Goal: Find specific page/section: Find specific page/section

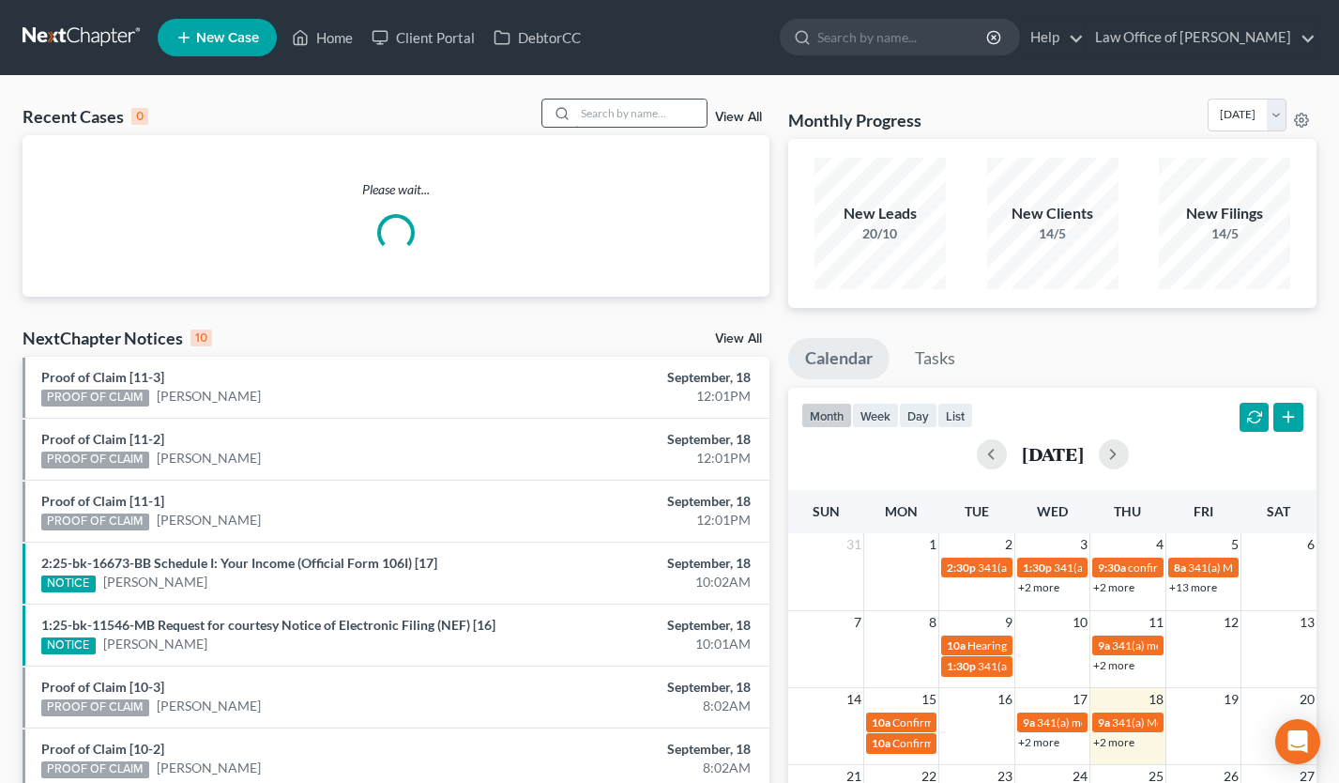
click at [638, 111] on input "search" at bounding box center [640, 112] width 131 height 27
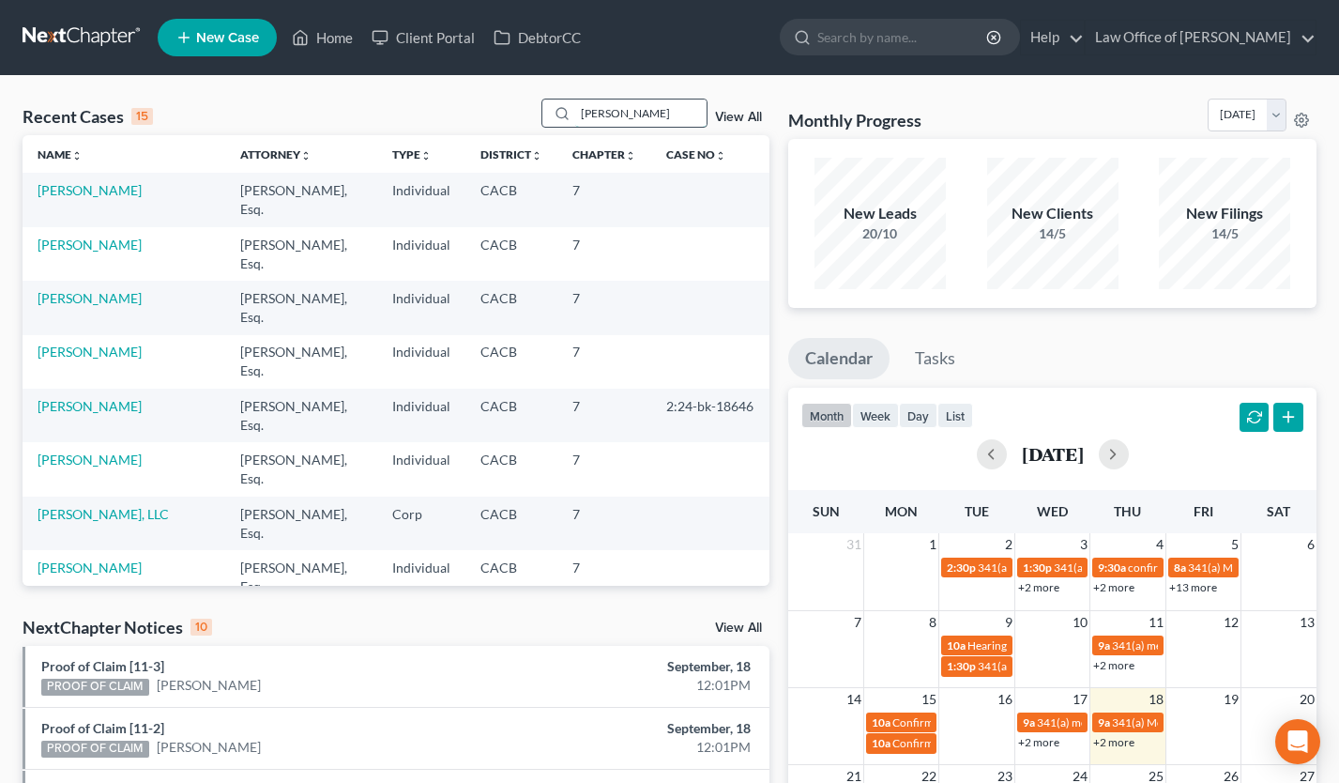
type input "[PERSON_NAME]"
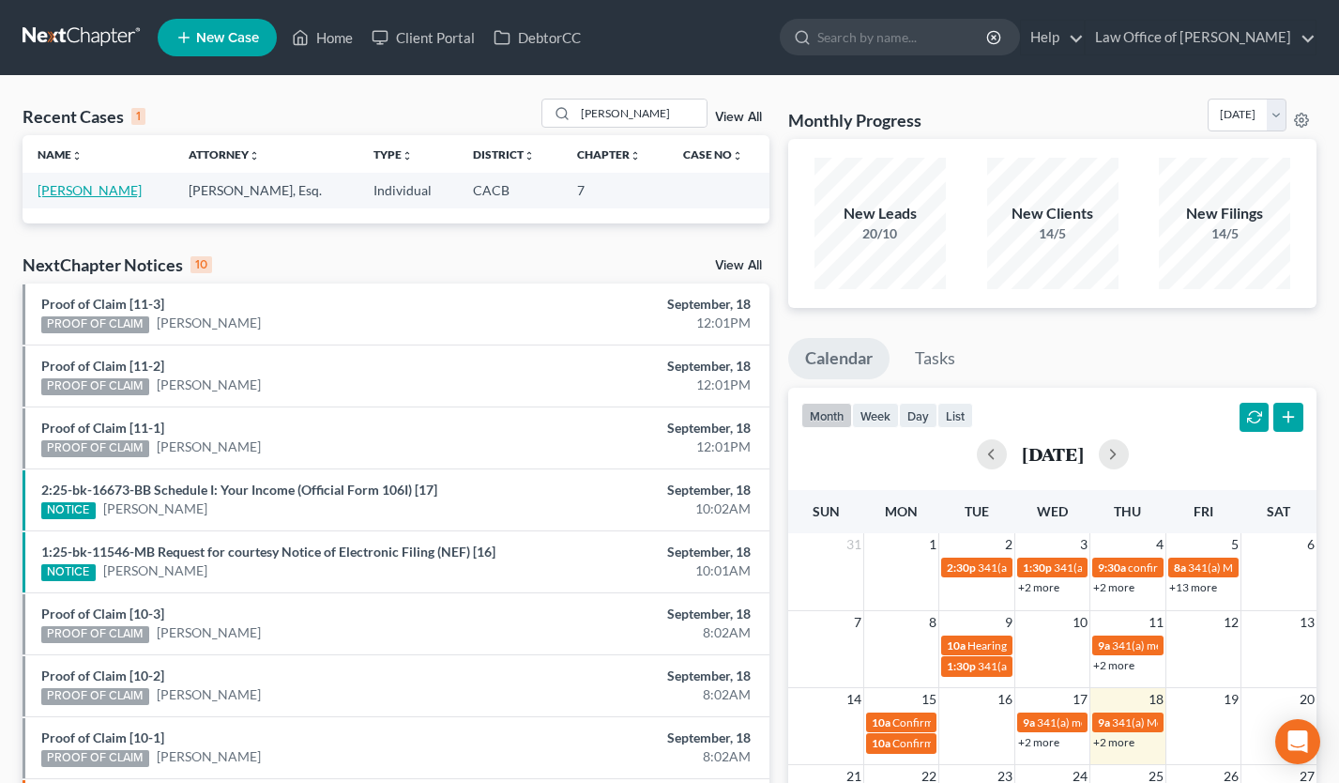
click at [79, 186] on link "[PERSON_NAME]" at bounding box center [90, 190] width 104 height 16
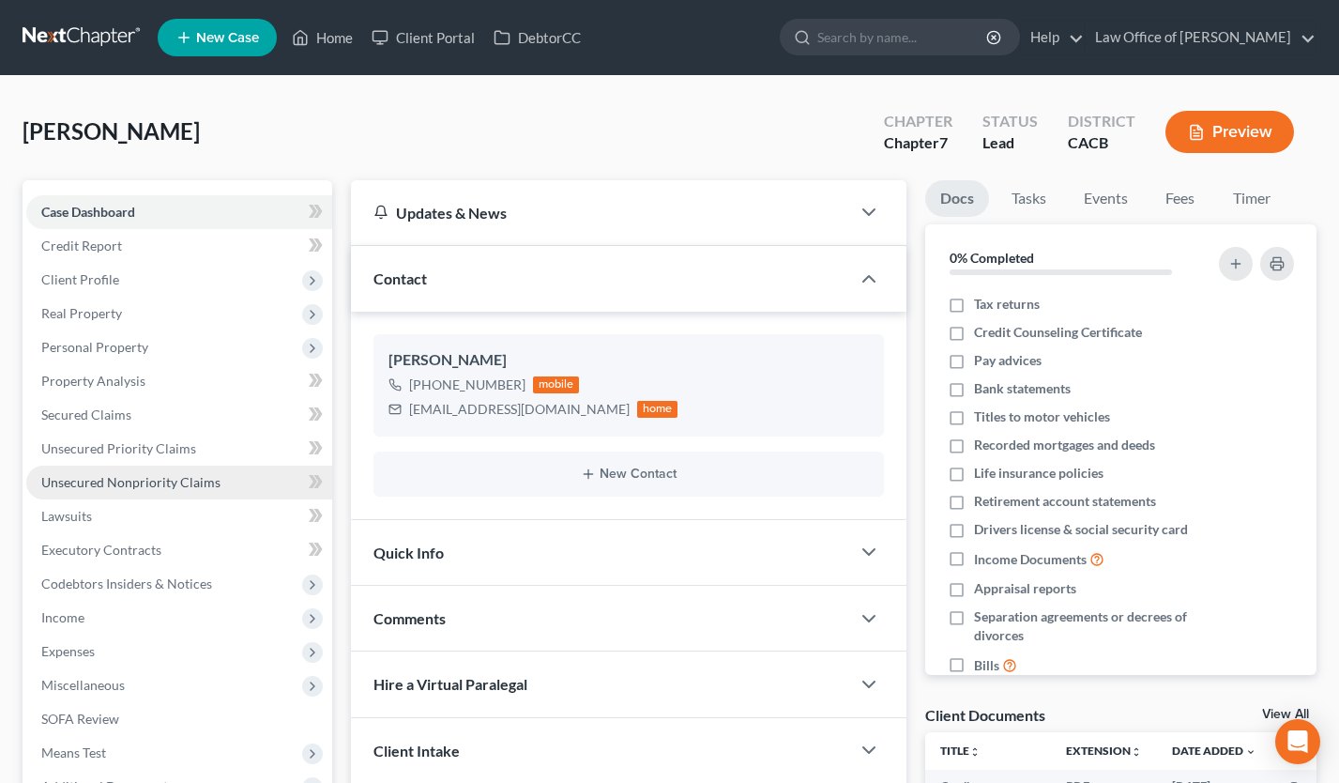
click at [198, 482] on span "Unsecured Nonpriority Claims" at bounding box center [130, 482] width 179 height 16
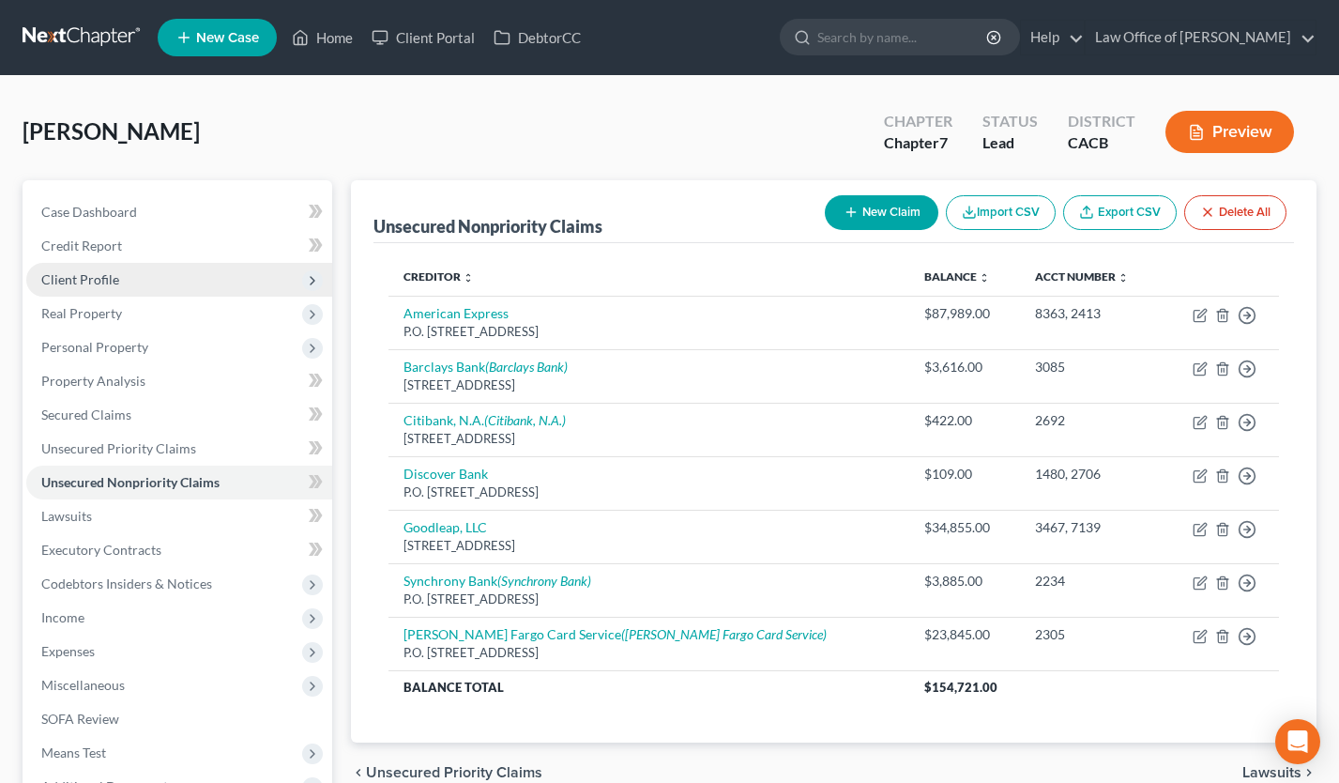
click at [126, 279] on span "Client Profile" at bounding box center [179, 280] width 306 height 34
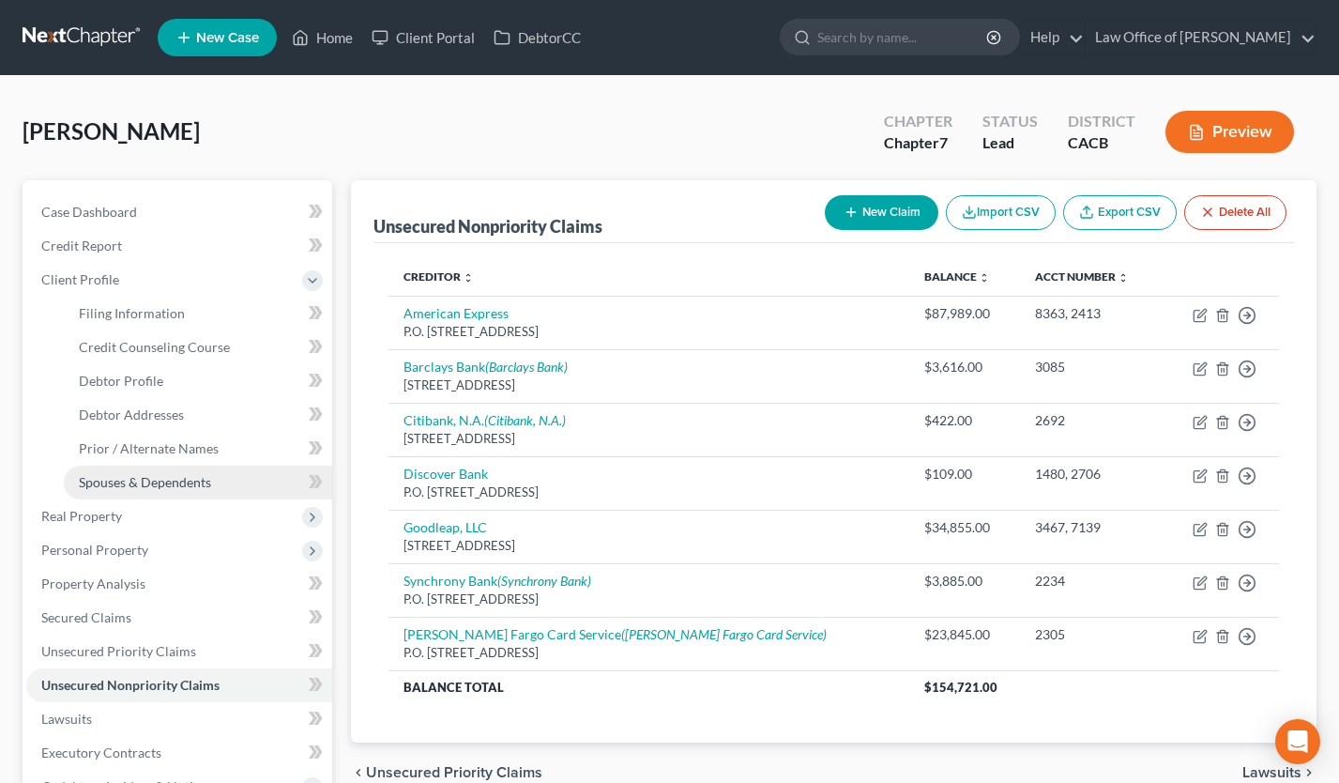
click at [154, 488] on span "Spouses & Dependents" at bounding box center [145, 482] width 132 height 16
